Goal: Entertainment & Leisure: Consume media (video, audio)

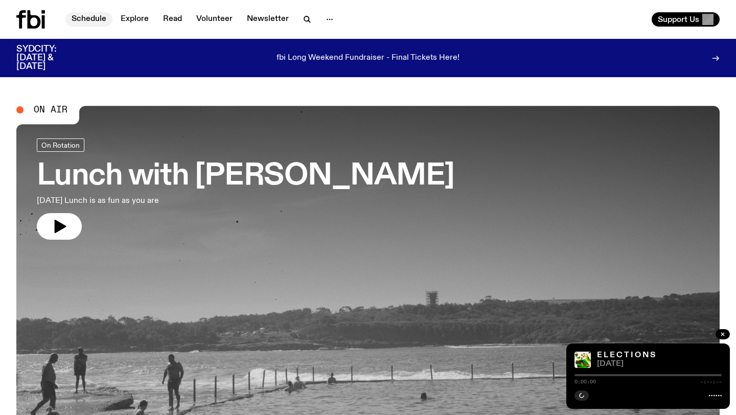
click at [79, 19] on link "Schedule" at bounding box center [88, 19] width 47 height 14
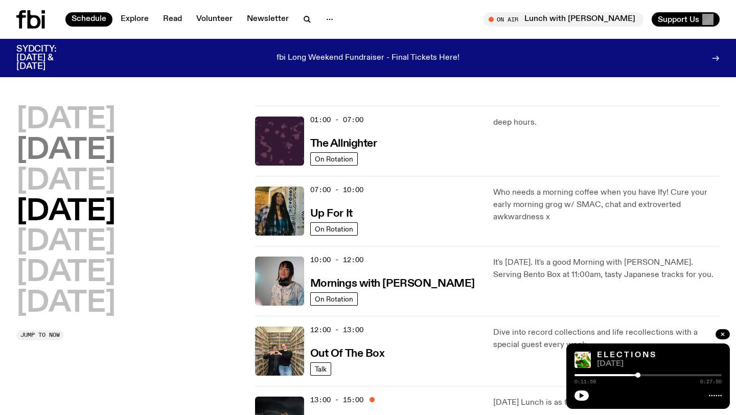
click at [113, 153] on h2 "[DATE]" at bounding box center [65, 151] width 99 height 29
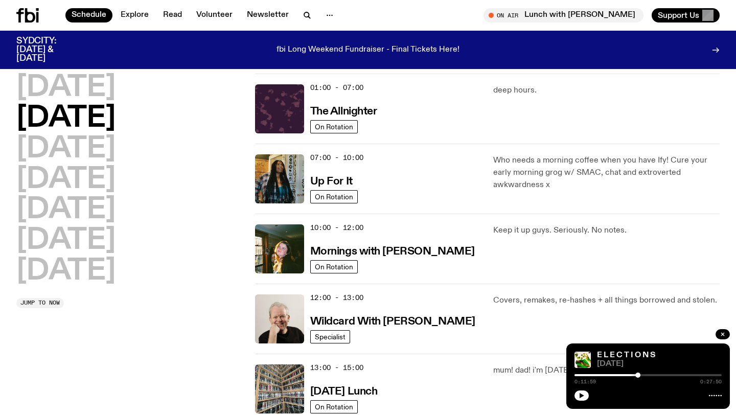
scroll to position [28, 0]
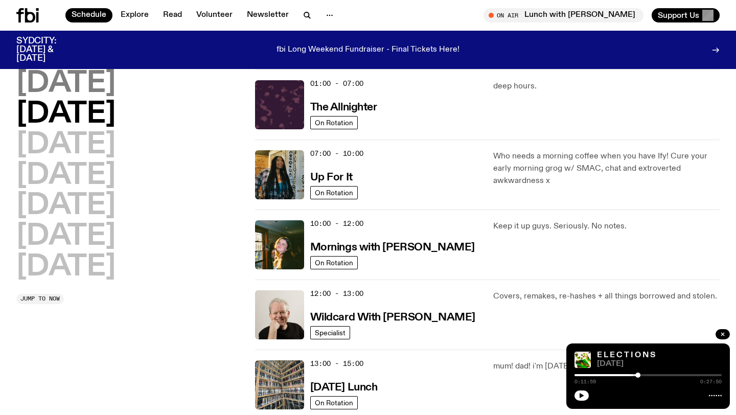
click at [58, 97] on h2 "[DATE]" at bounding box center [65, 84] width 99 height 29
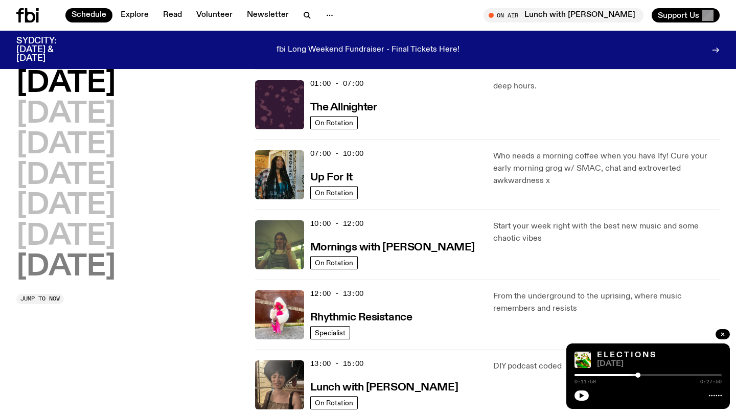
click at [78, 273] on h2 "[DATE]" at bounding box center [65, 267] width 99 height 29
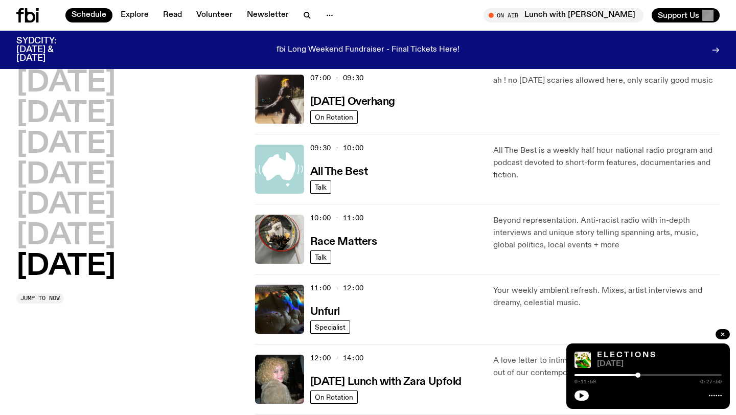
scroll to position [175, 0]
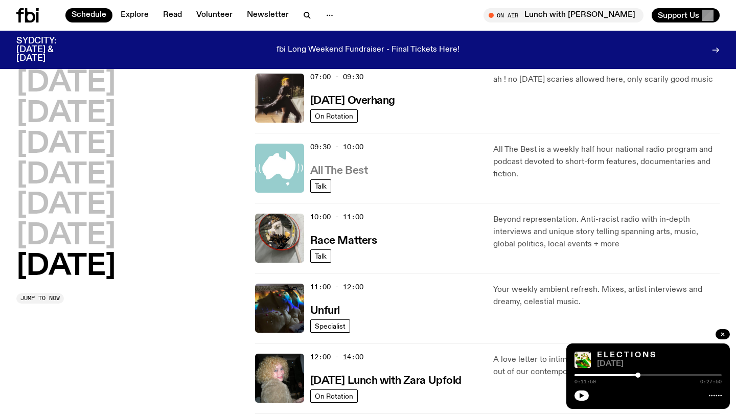
click at [342, 171] on h3 "All The Best" at bounding box center [339, 171] width 58 height 11
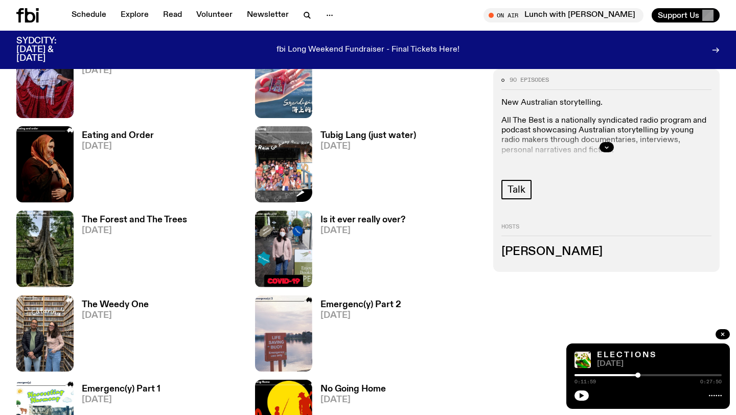
scroll to position [638, 0]
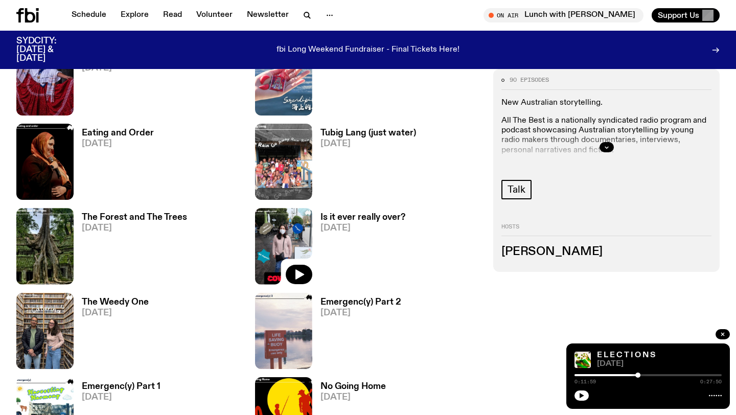
click at [272, 242] on img at bounding box center [283, 246] width 57 height 76
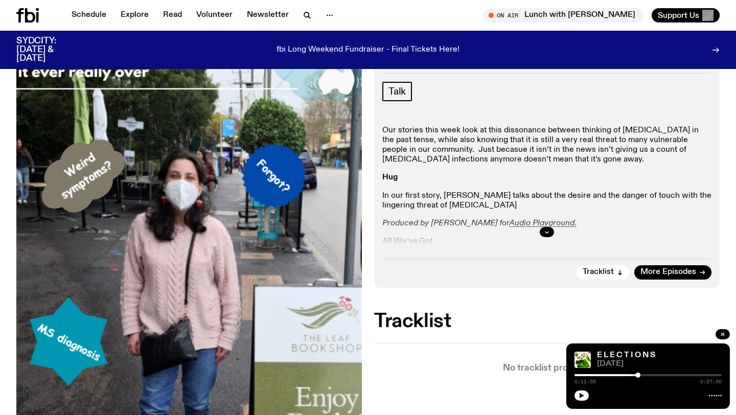
scroll to position [154, 0]
drag, startPoint x: 556, startPoint y: 231, endPoint x: 549, endPoint y: 232, distance: 6.8
click at [556, 231] on div at bounding box center [547, 231] width 329 height 33
click at [549, 232] on icon "button" at bounding box center [547, 232] width 6 height 6
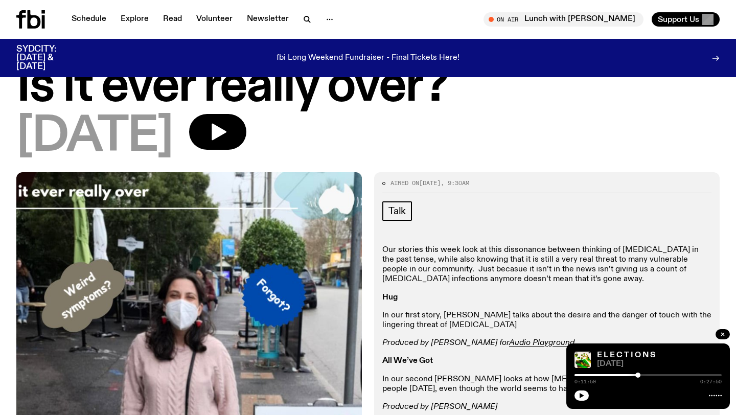
scroll to position [0, 0]
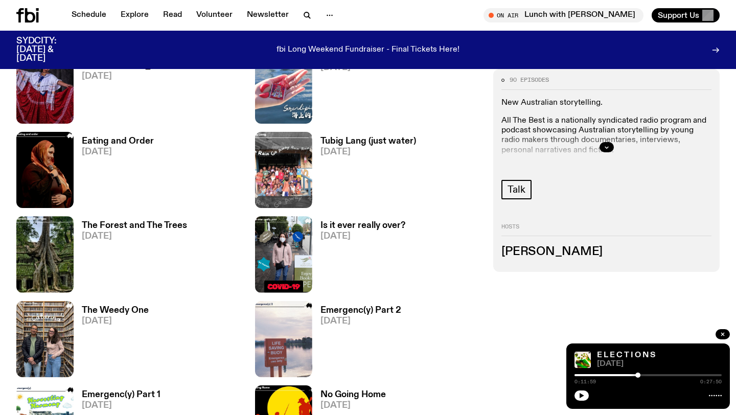
scroll to position [630, 0]
click at [39, 149] on img at bounding box center [44, 170] width 57 height 76
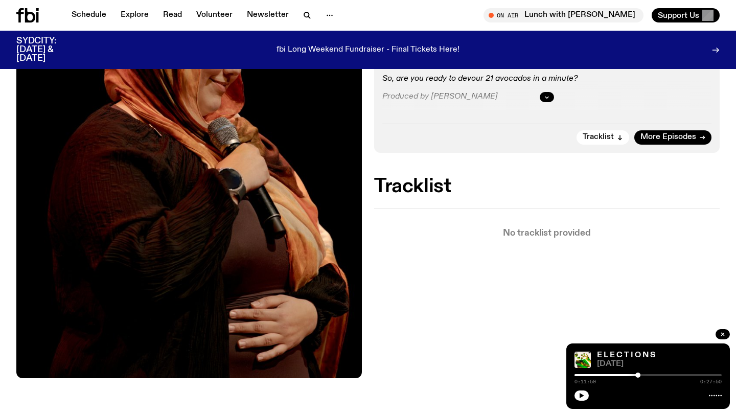
scroll to position [288, 0]
click at [549, 91] on div at bounding box center [547, 97] width 329 height 33
click at [546, 98] on icon "button" at bounding box center [547, 98] width 6 height 6
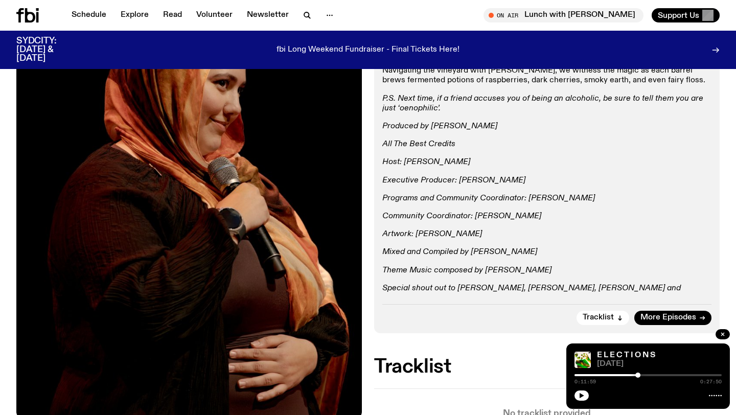
scroll to position [561, 0]
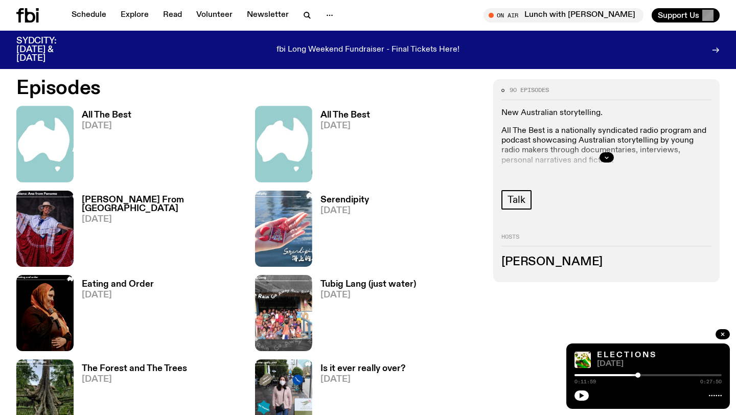
scroll to position [855, 0]
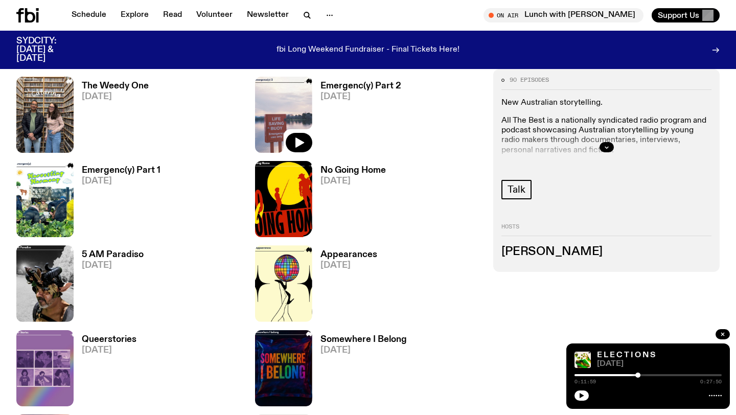
click at [277, 122] on img at bounding box center [283, 115] width 57 height 76
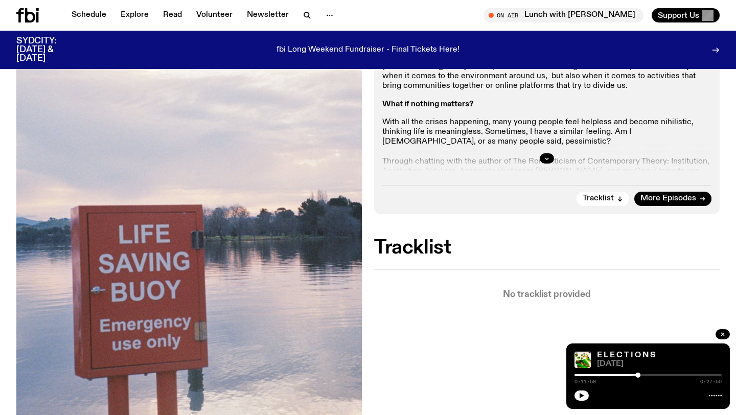
scroll to position [218, 0]
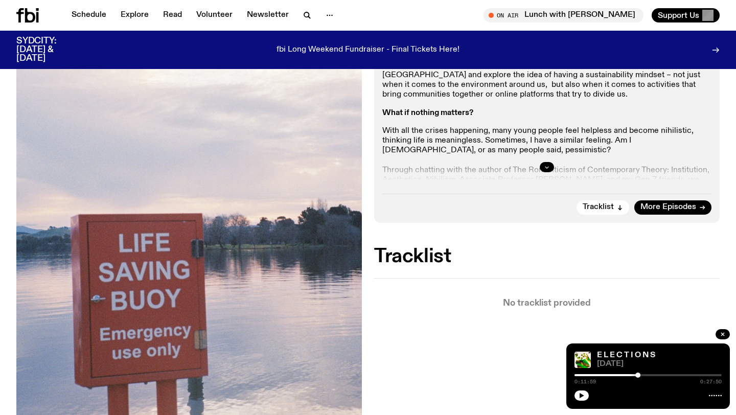
click at [545, 167] on icon "button" at bounding box center [547, 167] width 6 height 6
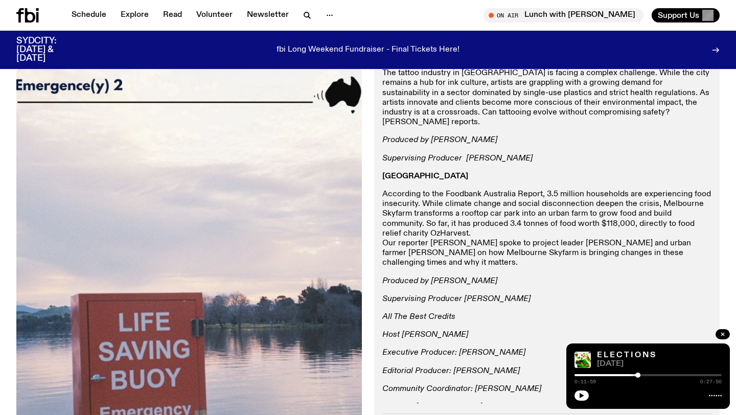
scroll to position [668, 0]
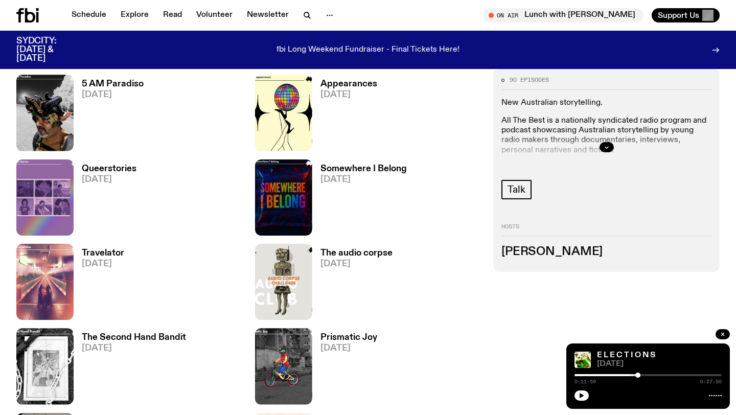
scroll to position [1027, 0]
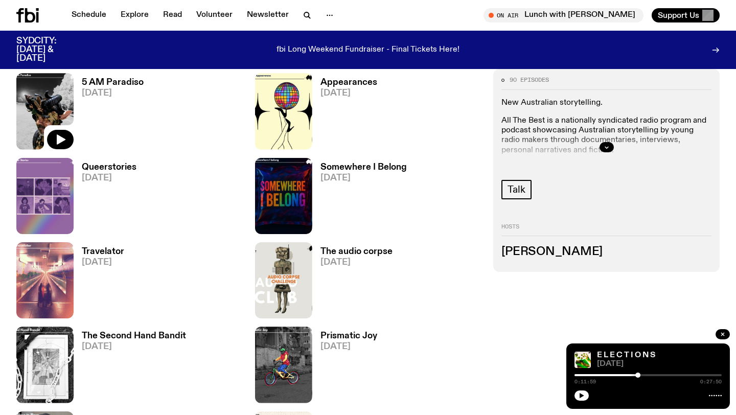
click at [37, 107] on img at bounding box center [44, 111] width 57 height 76
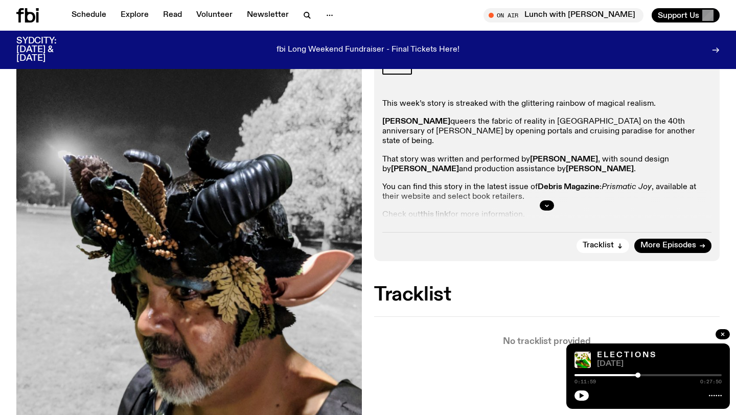
scroll to position [186, 0]
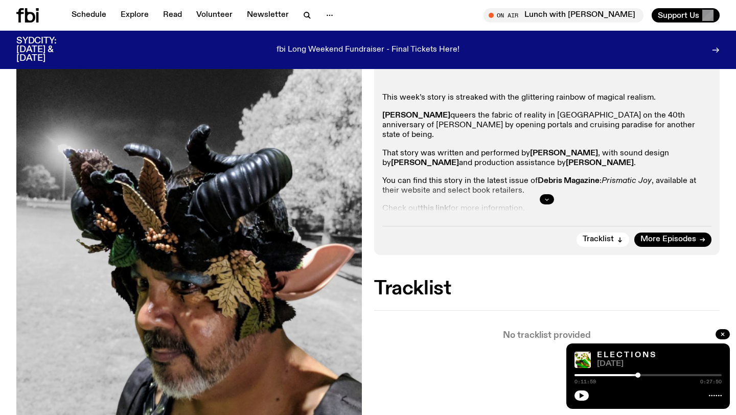
click at [544, 197] on icon "button" at bounding box center [547, 199] width 6 height 6
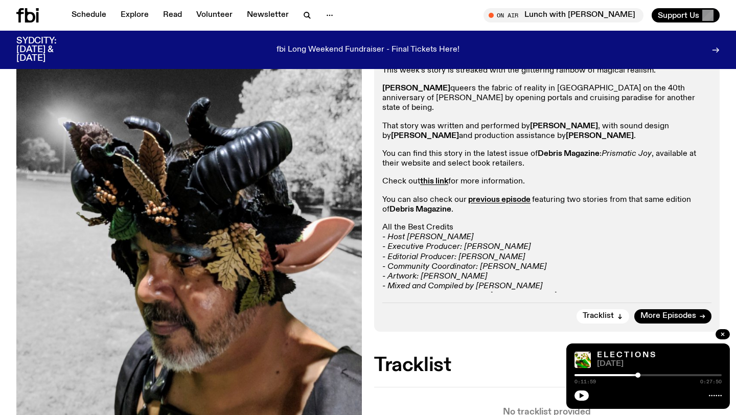
scroll to position [212, 0]
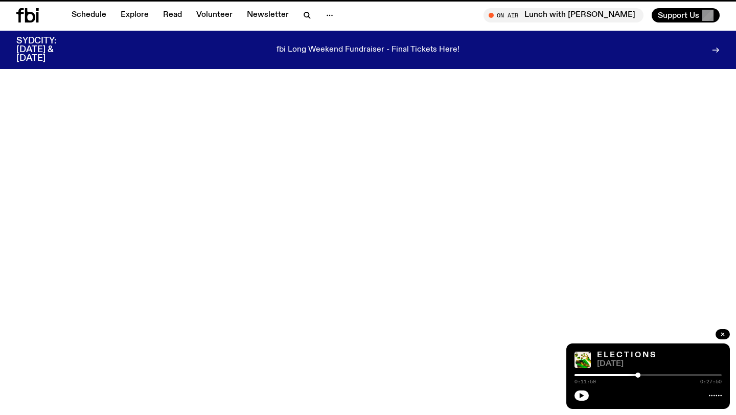
scroll to position [1027, 0]
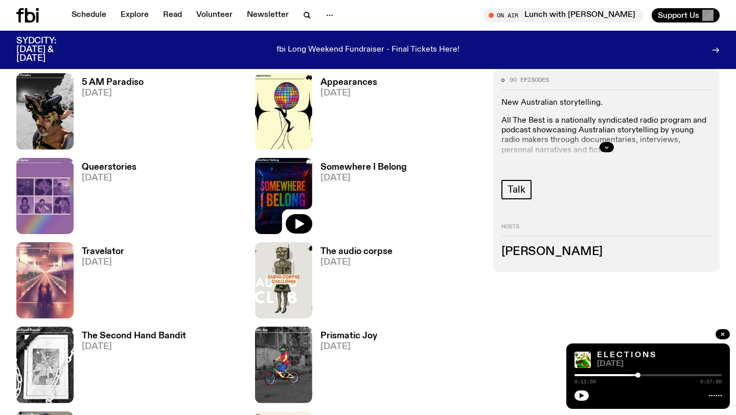
click at [278, 181] on img at bounding box center [283, 196] width 57 height 76
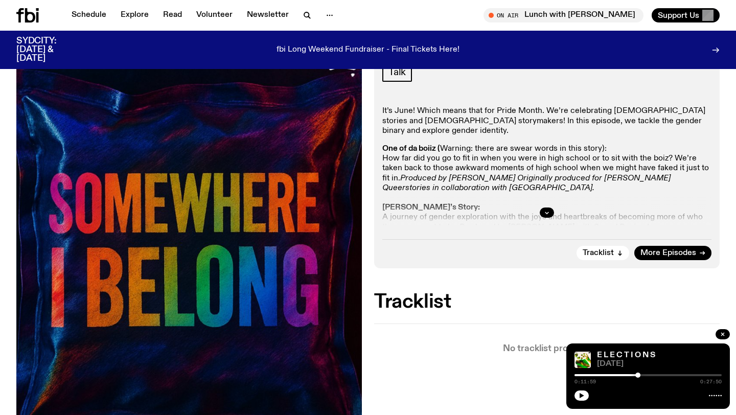
scroll to position [177, 0]
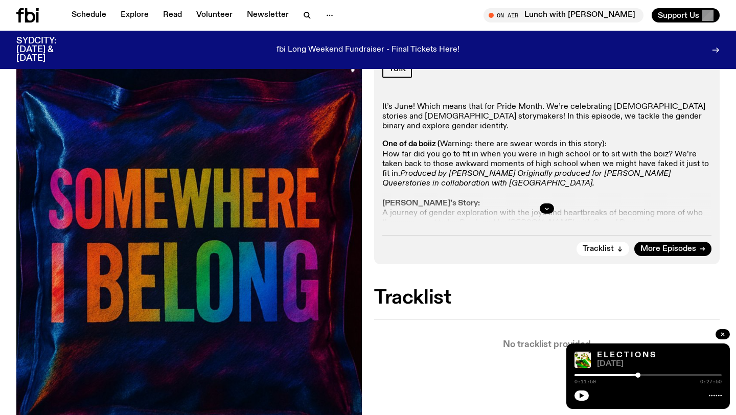
drag, startPoint x: 542, startPoint y: 207, endPoint x: 507, endPoint y: 213, distance: 34.8
click at [541, 207] on button "button" at bounding box center [547, 209] width 14 height 10
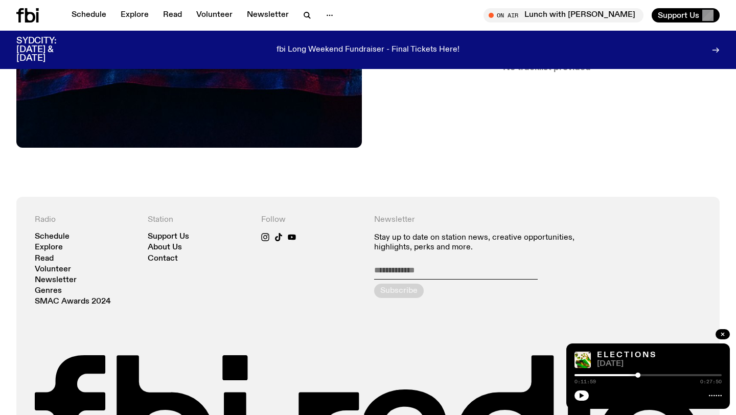
scroll to position [0, 0]
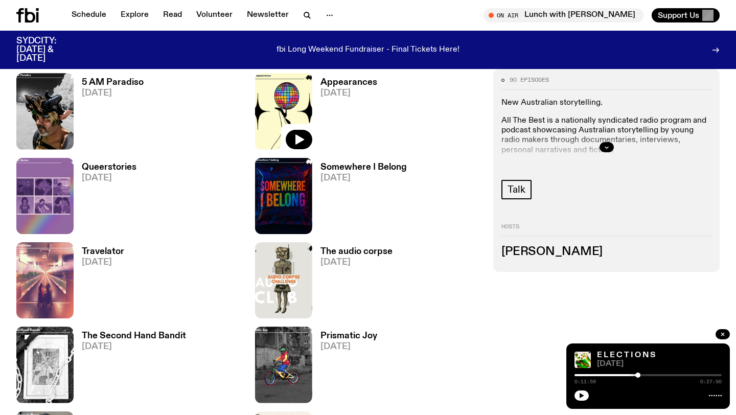
click at [296, 99] on img at bounding box center [283, 111] width 57 height 76
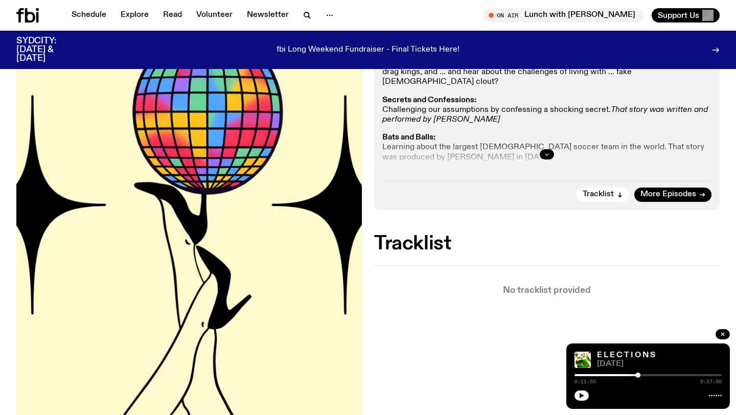
click at [551, 150] on button "button" at bounding box center [547, 154] width 14 height 10
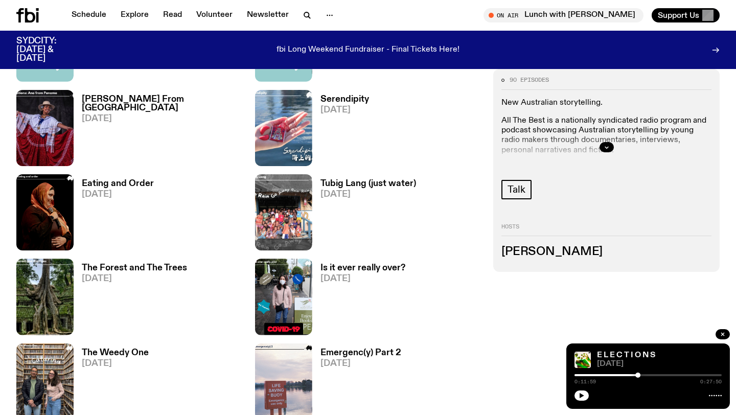
scroll to position [589, 0]
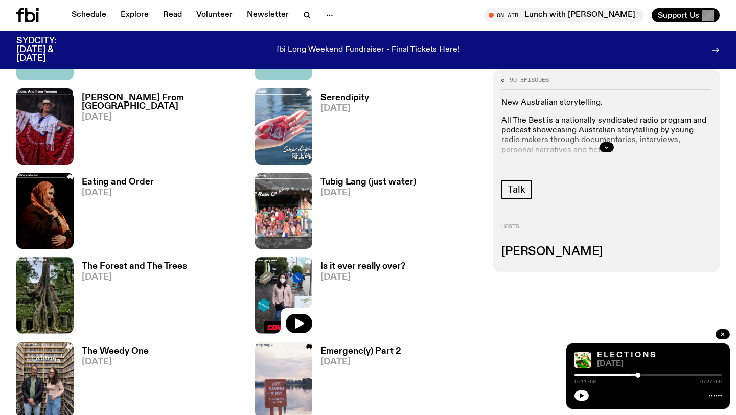
click at [276, 286] on img at bounding box center [283, 295] width 57 height 76
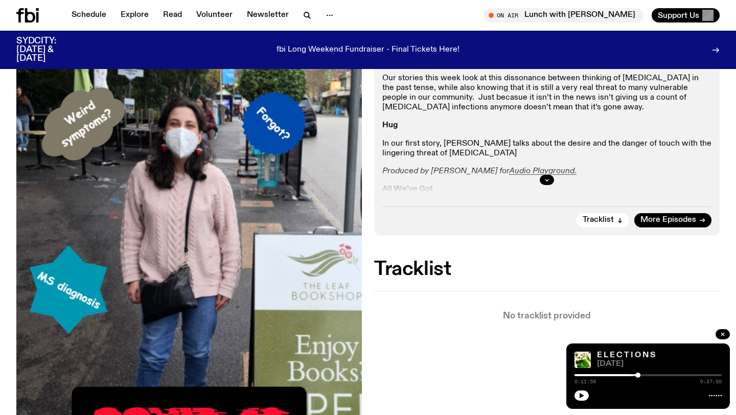
scroll to position [208, 0]
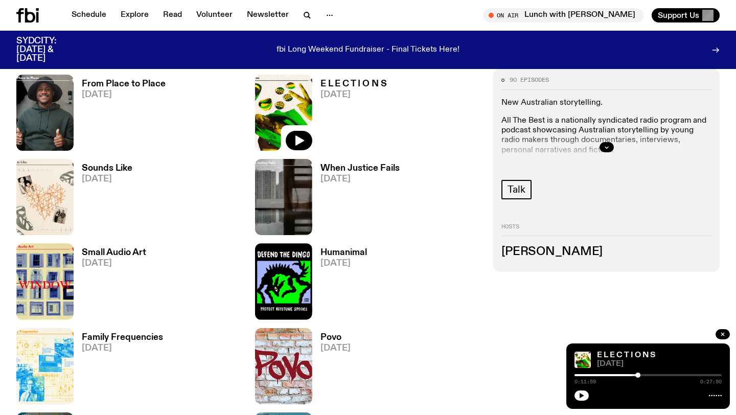
scroll to position [1365, 0]
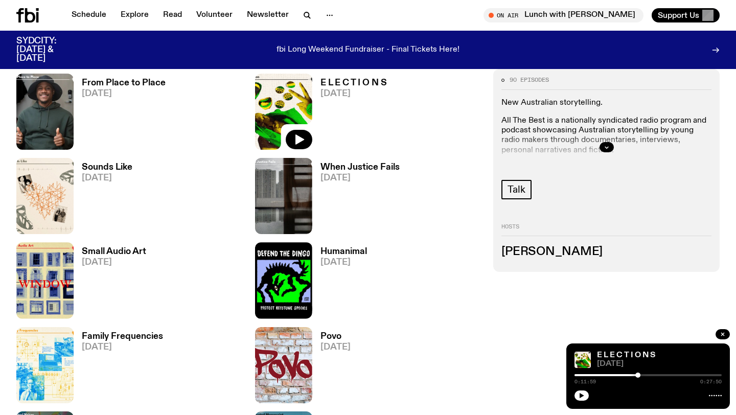
click at [599, 148] on div at bounding box center [607, 147] width 210 height 33
click at [606, 148] on icon "button" at bounding box center [607, 148] width 4 height 2
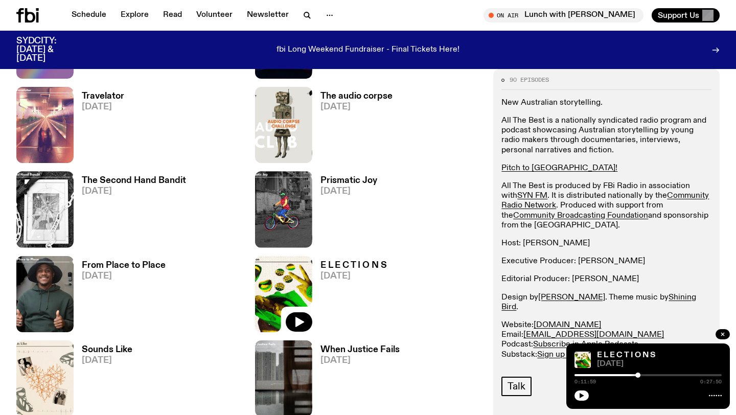
scroll to position [1086, 0]
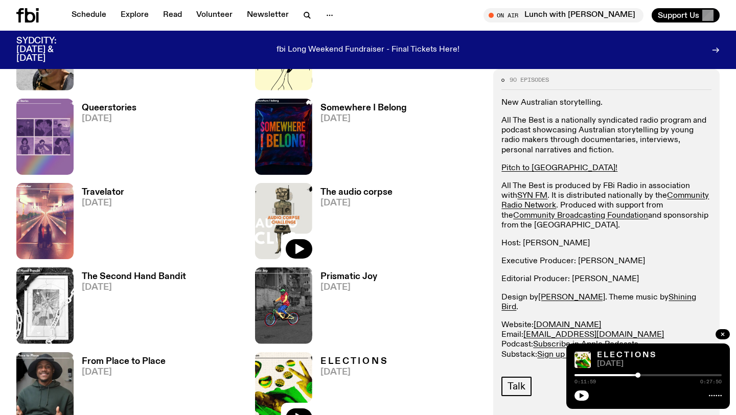
click at [270, 206] on img at bounding box center [283, 221] width 57 height 76
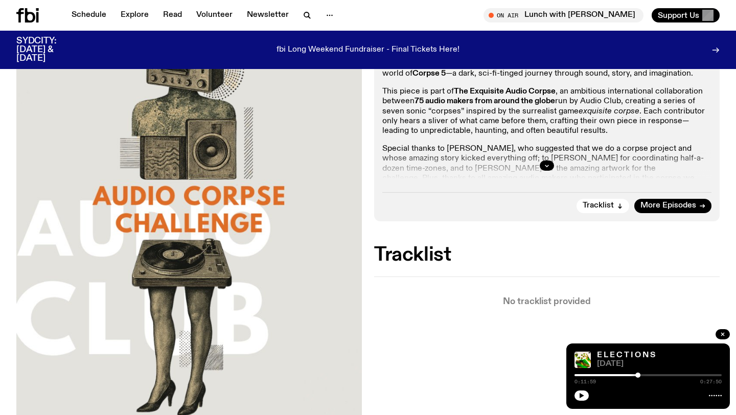
scroll to position [234, 0]
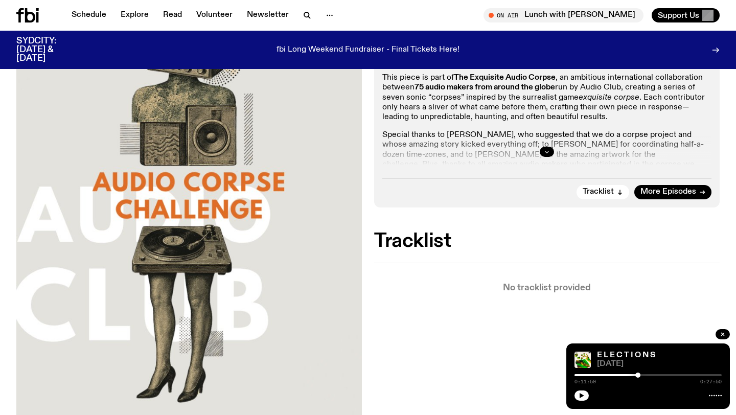
click at [544, 155] on button "button" at bounding box center [547, 152] width 14 height 10
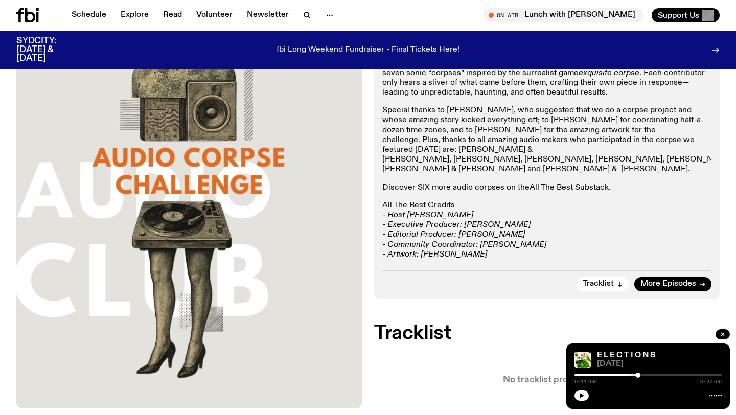
scroll to position [257, 0]
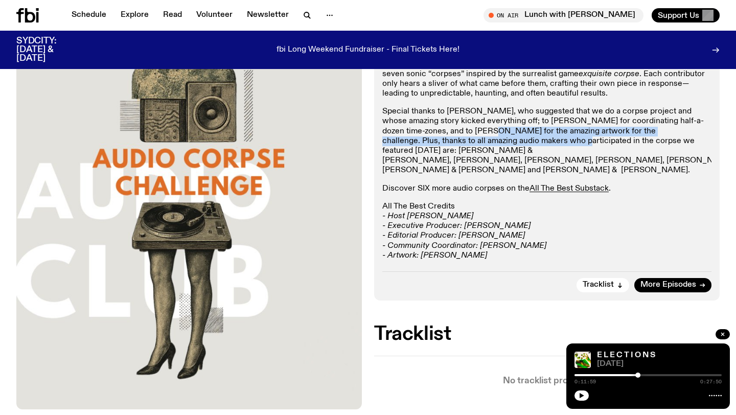
drag, startPoint x: 455, startPoint y: 127, endPoint x: 494, endPoint y: 143, distance: 42.3
click at [495, 142] on p "Special thanks to [PERSON_NAME], who suggested that we do a corpse project and …" at bounding box center [547, 141] width 329 height 69
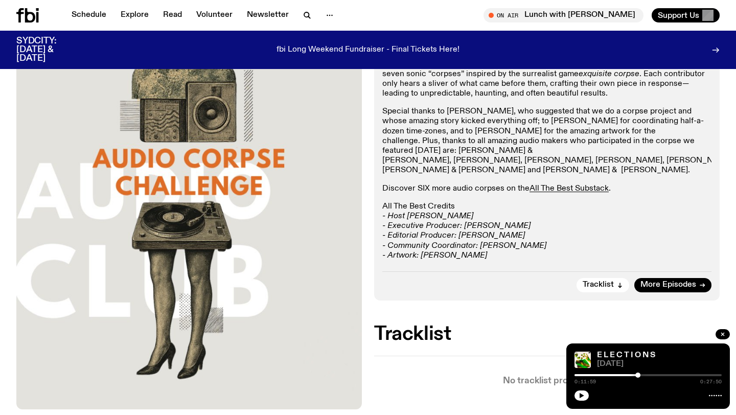
click at [494, 143] on p "Special thanks to [PERSON_NAME], who suggested that we do a corpse project and …" at bounding box center [547, 141] width 329 height 69
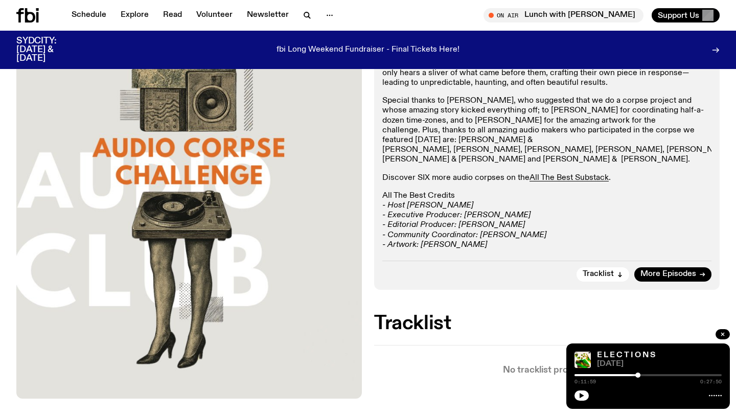
scroll to position [267, 0]
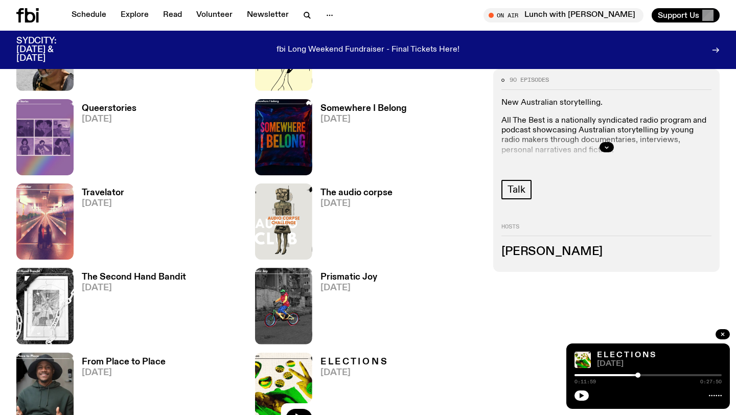
scroll to position [1084, 0]
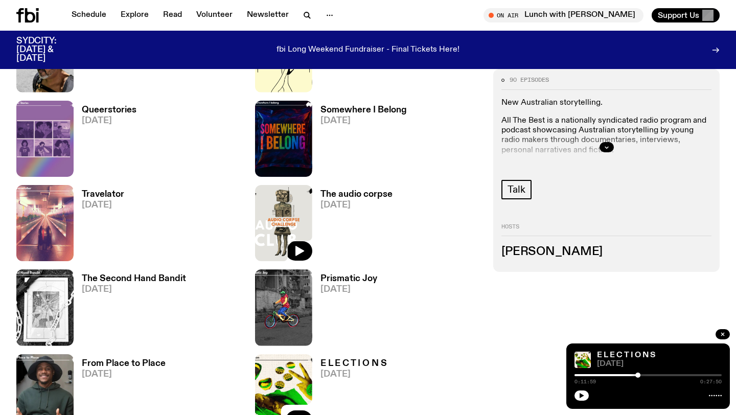
click at [264, 216] on img at bounding box center [283, 223] width 57 height 76
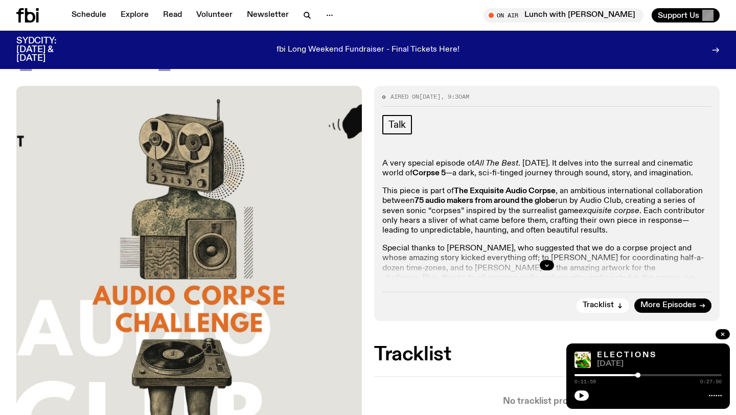
scroll to position [109, 0]
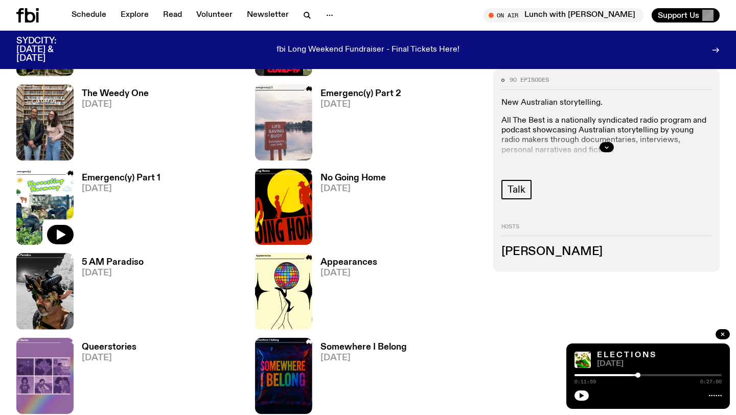
scroll to position [859, 0]
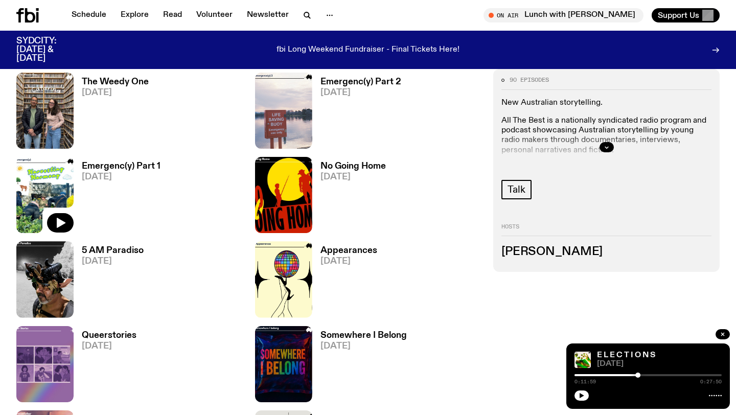
click at [58, 186] on img at bounding box center [44, 195] width 57 height 76
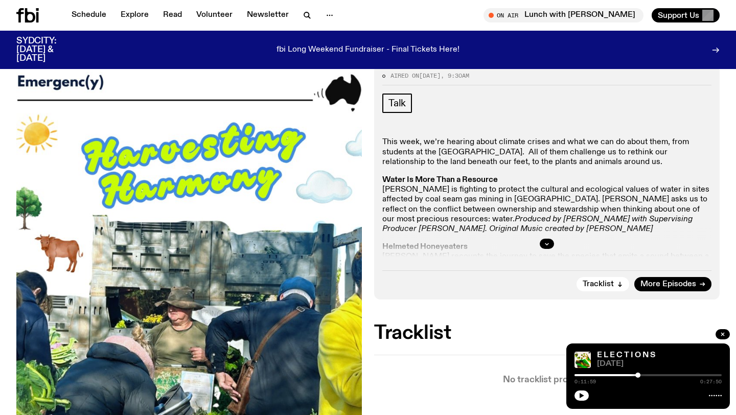
scroll to position [142, 0]
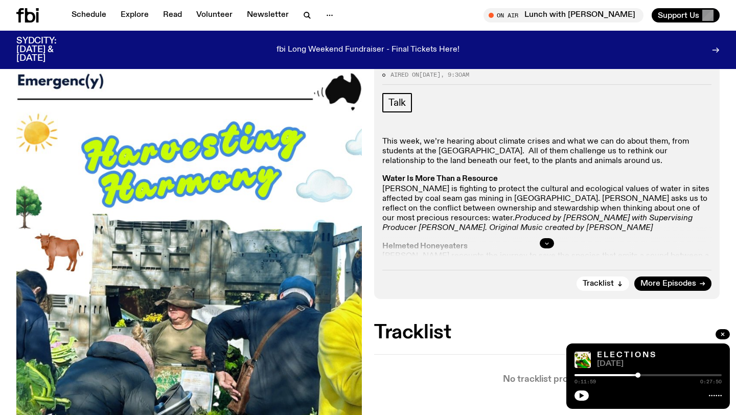
click at [545, 242] on icon "button" at bounding box center [547, 243] width 6 height 6
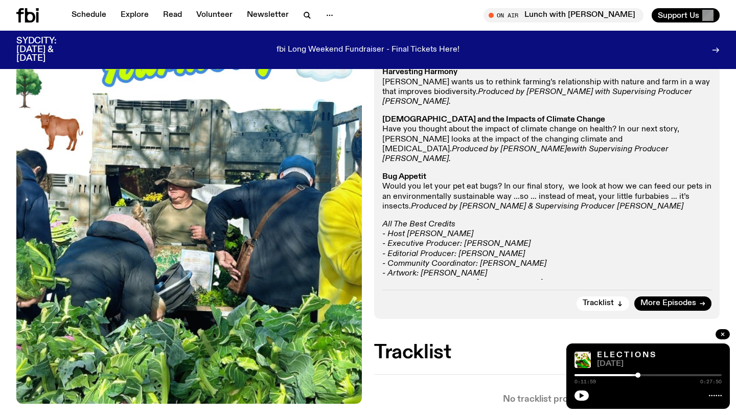
scroll to position [365, 0]
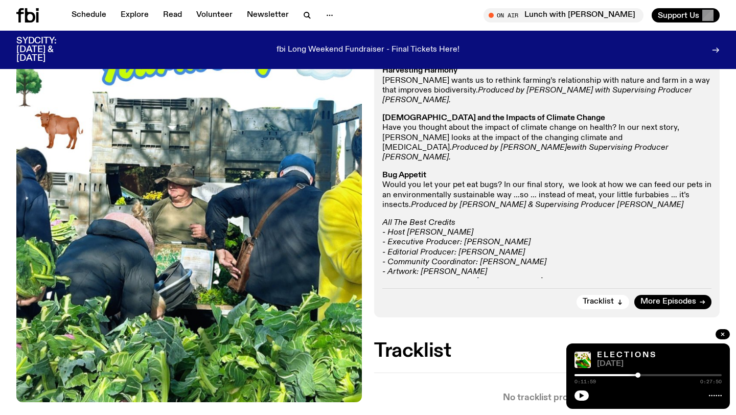
drag, startPoint x: 485, startPoint y: 249, endPoint x: 428, endPoint y: 225, distance: 62.8
click at [420, 221] on p "All The Best Credits - Host [PERSON_NAME] - Executive Producer: [PERSON_NAME] -…" at bounding box center [547, 257] width 329 height 79
click at [455, 258] on em "- Community Coordinator: [PERSON_NAME]" at bounding box center [465, 262] width 164 height 8
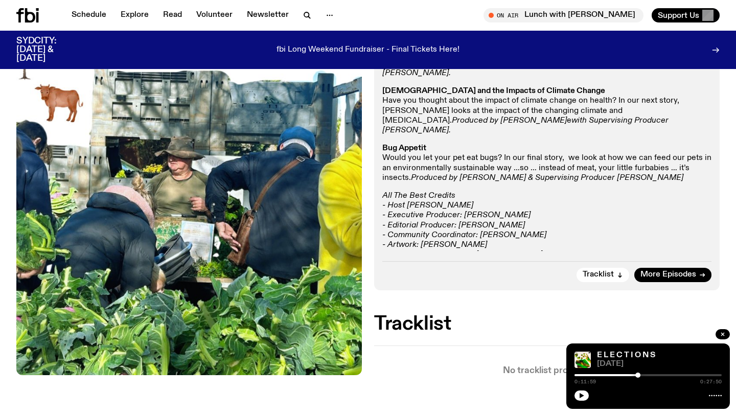
scroll to position [411, 0]
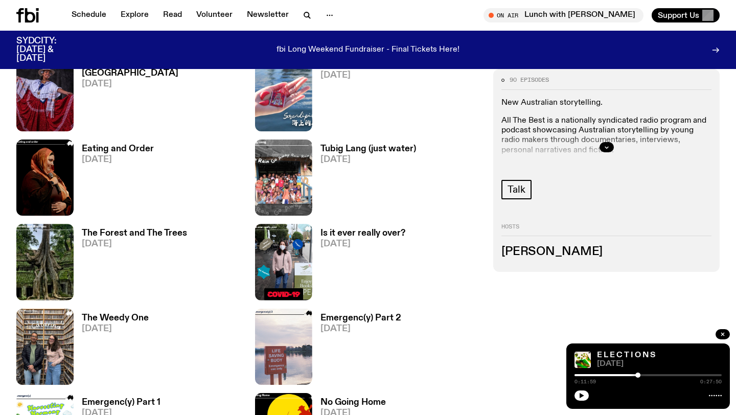
scroll to position [613, 0]
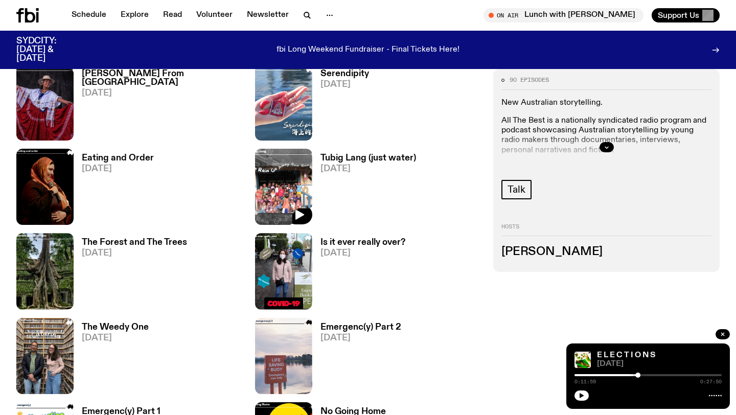
click at [275, 188] on img at bounding box center [283, 187] width 57 height 76
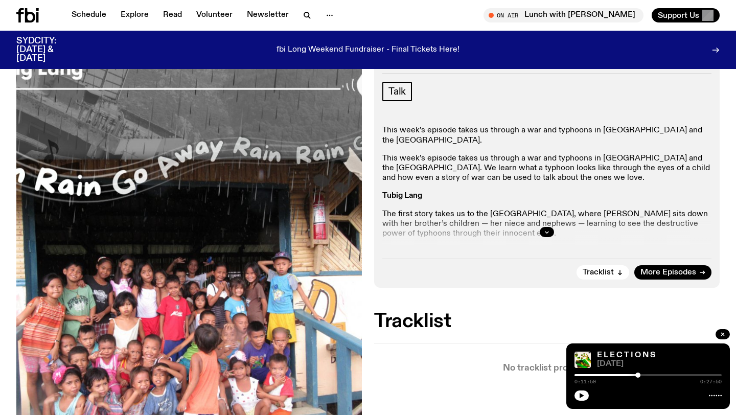
scroll to position [178, 0]
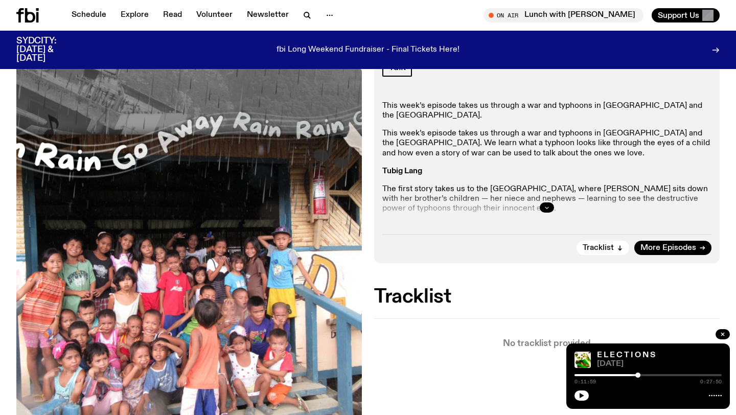
click at [541, 205] on button "button" at bounding box center [547, 208] width 14 height 10
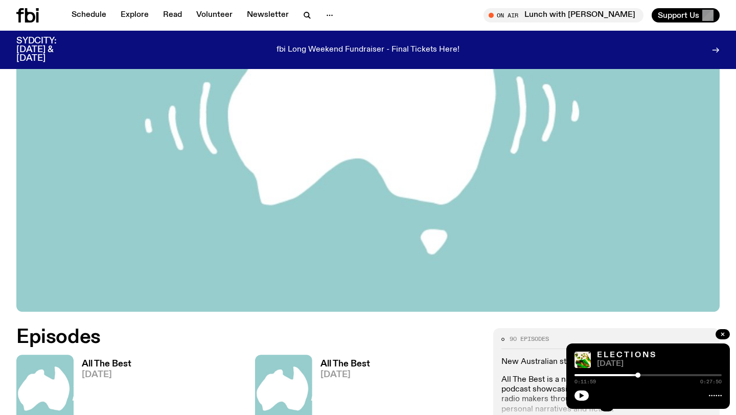
scroll to position [186, 0]
